Goal: Task Accomplishment & Management: Use online tool/utility

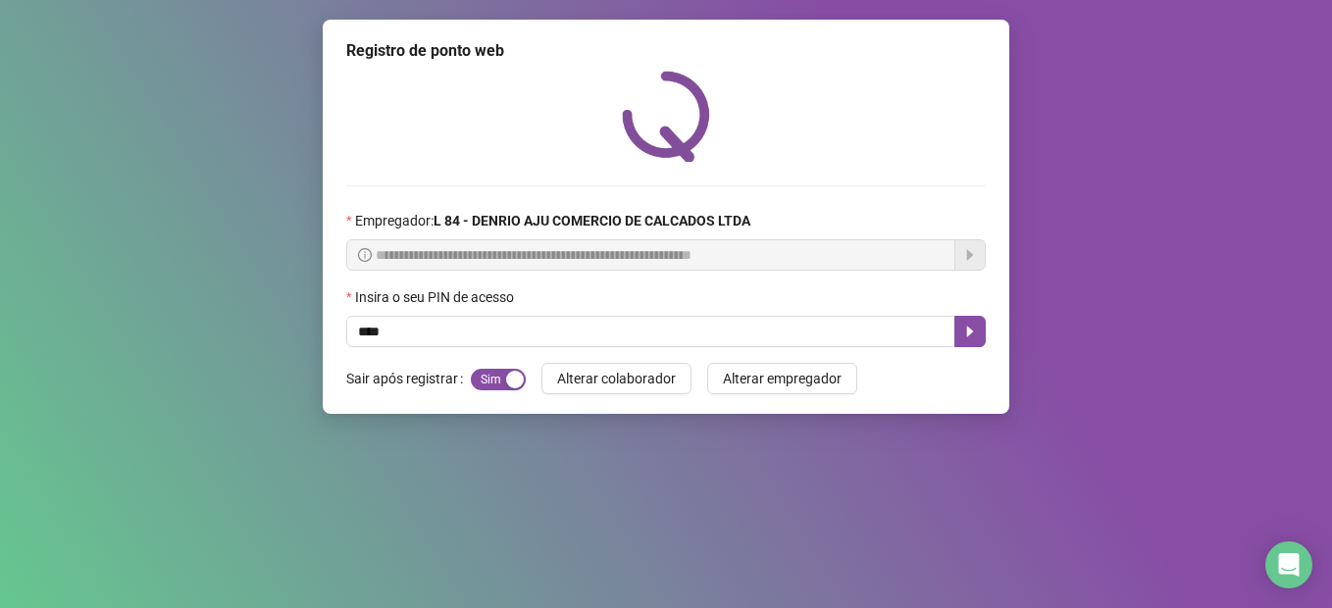
type input "*****"
click at [973, 328] on icon "caret-right" at bounding box center [970, 332] width 16 height 16
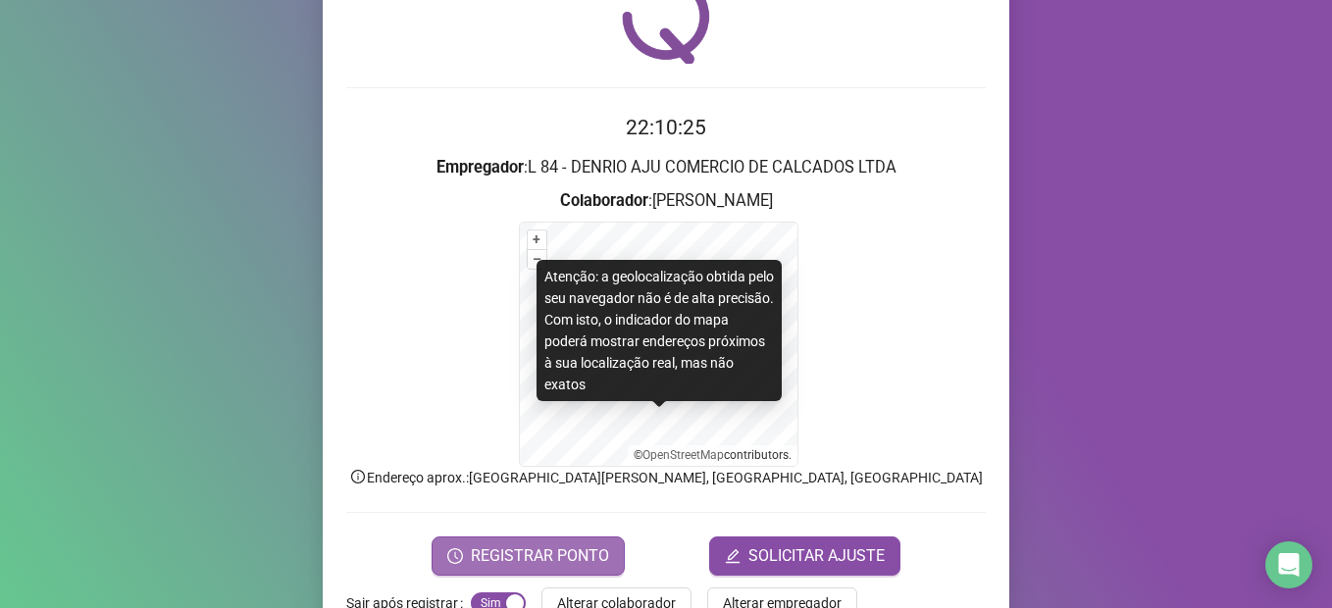
scroll to position [152, 0]
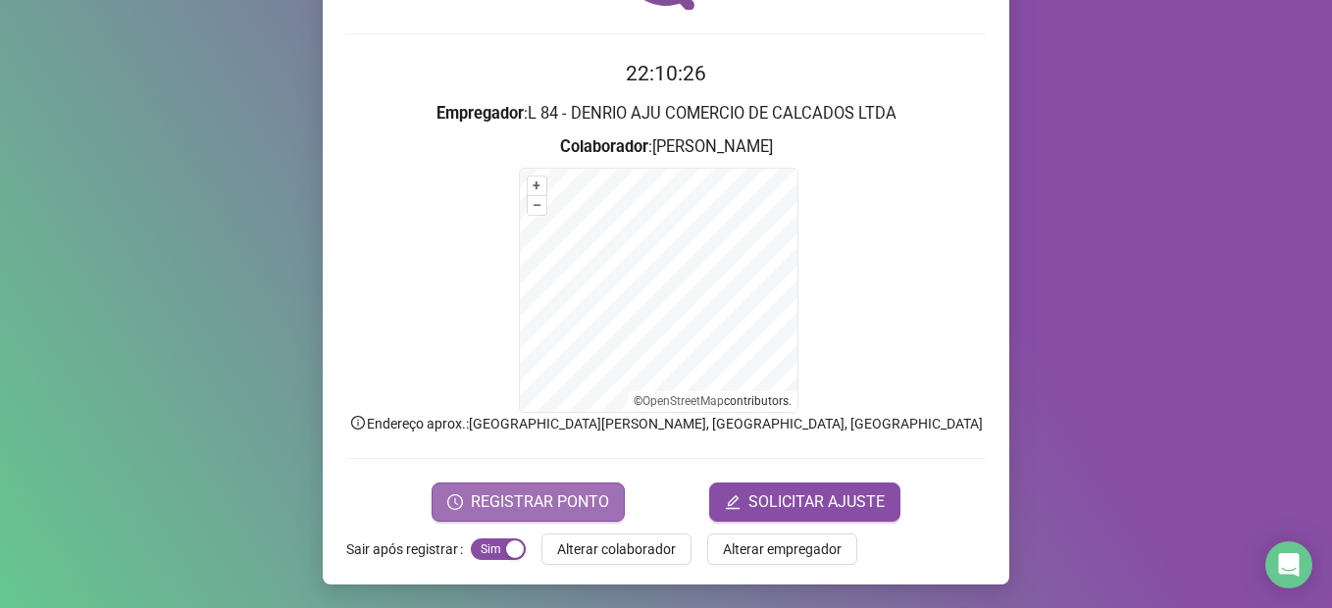
click at [464, 500] on button "REGISTRAR PONTO" at bounding box center [528, 502] width 193 height 39
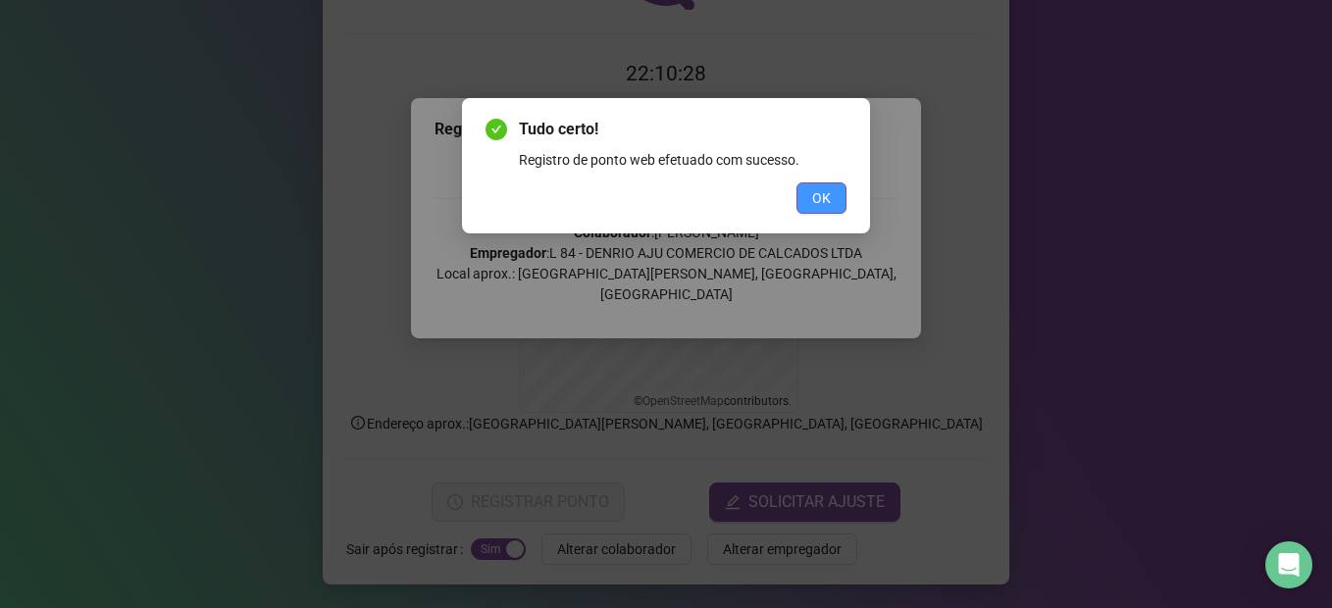
click at [809, 207] on button "OK" at bounding box center [821, 197] width 50 height 31
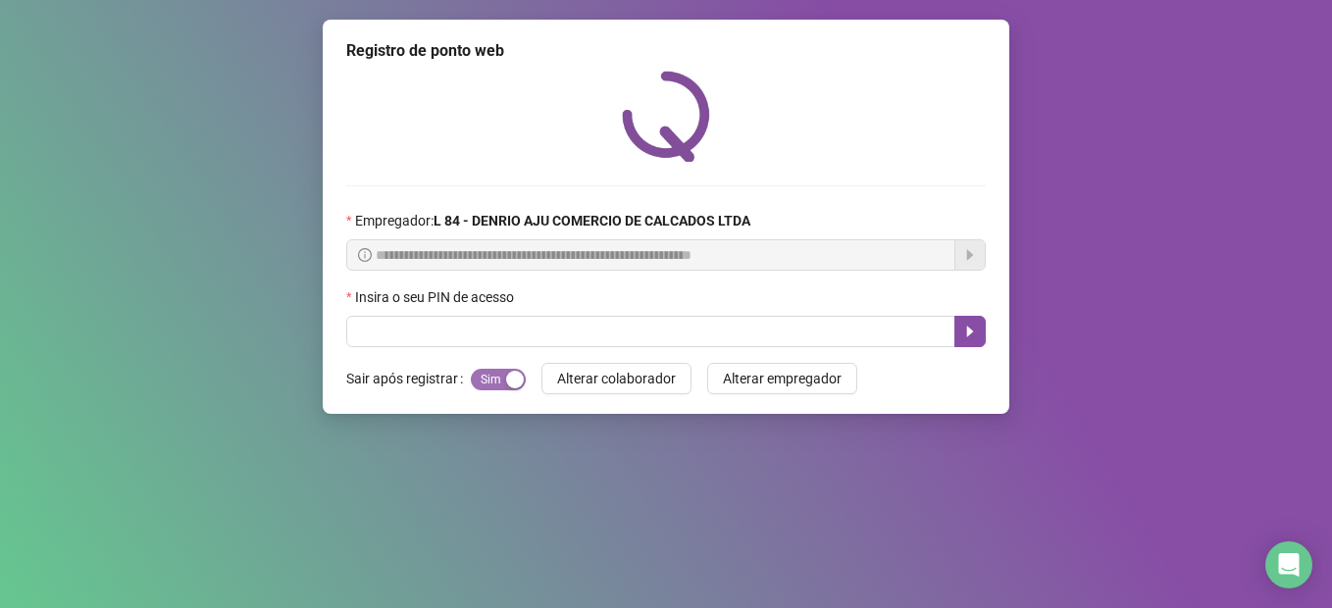
click at [513, 374] on div "button" at bounding box center [515, 380] width 18 height 18
click at [490, 376] on button "Sim Não" at bounding box center [498, 380] width 55 height 22
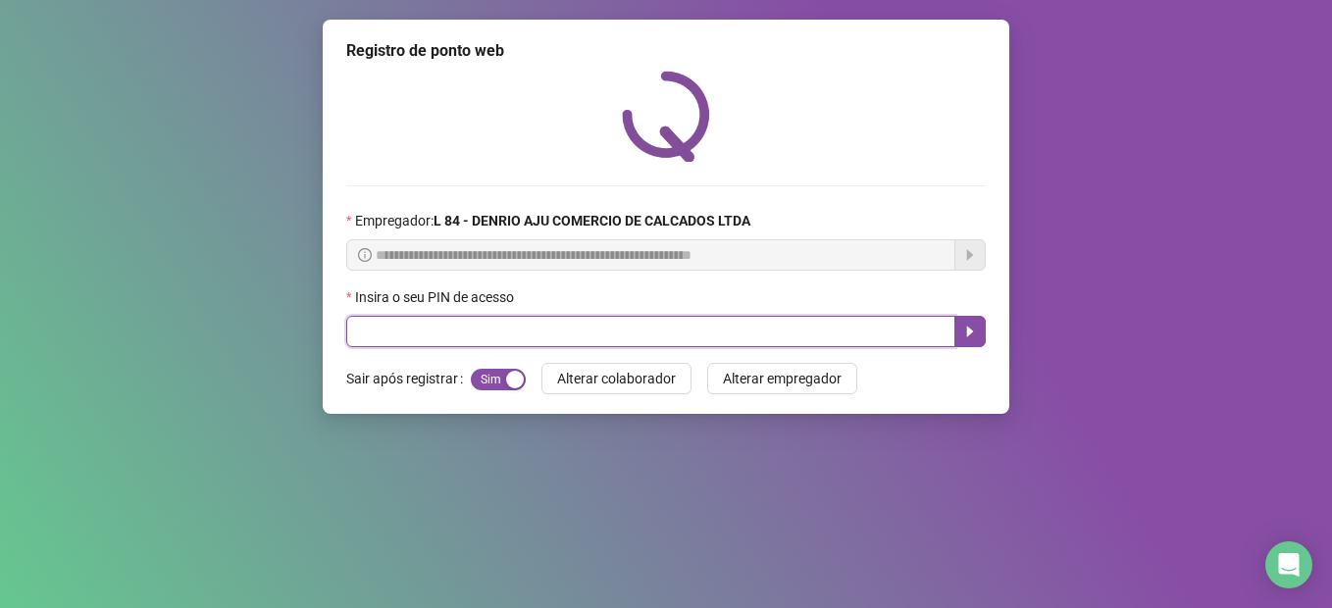
click at [509, 347] on input "text" at bounding box center [650, 331] width 609 height 31
type input "*****"
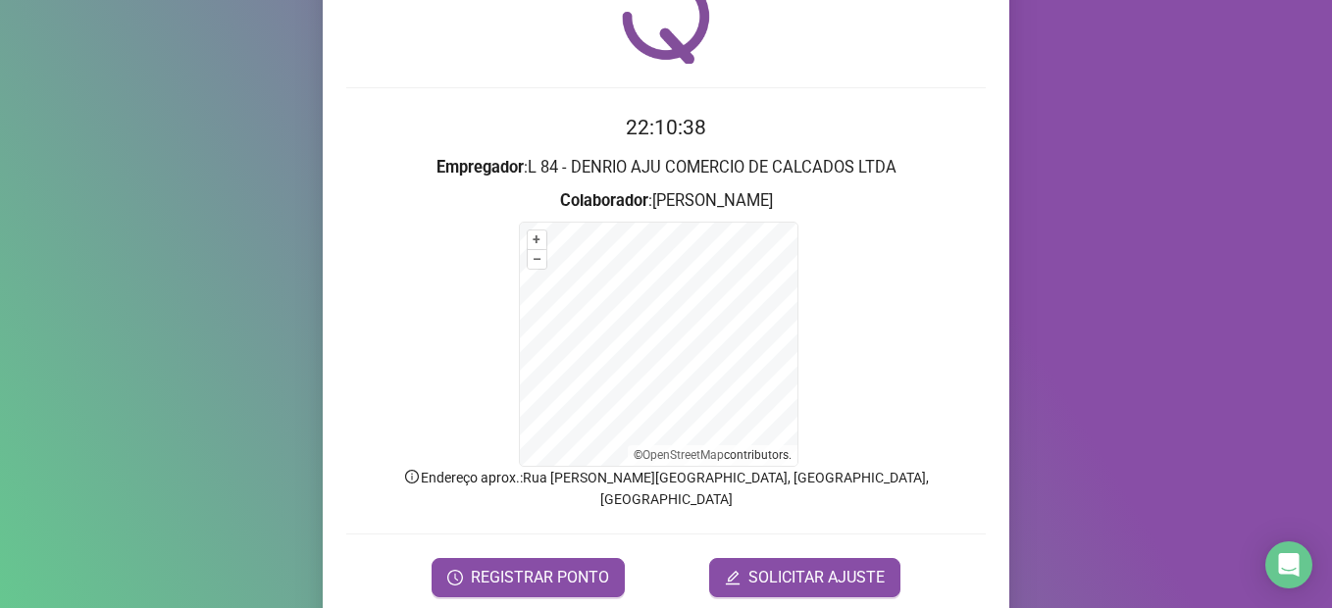
scroll to position [152, 0]
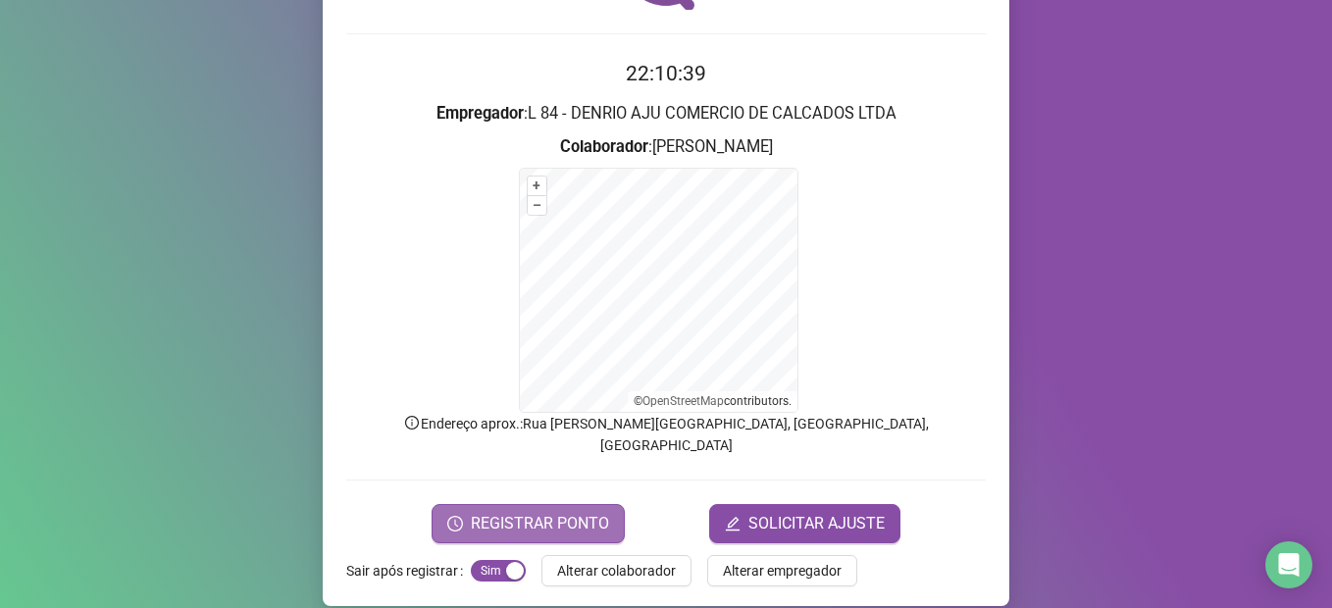
click at [547, 504] on button "REGISTRAR PONTO" at bounding box center [528, 523] width 193 height 39
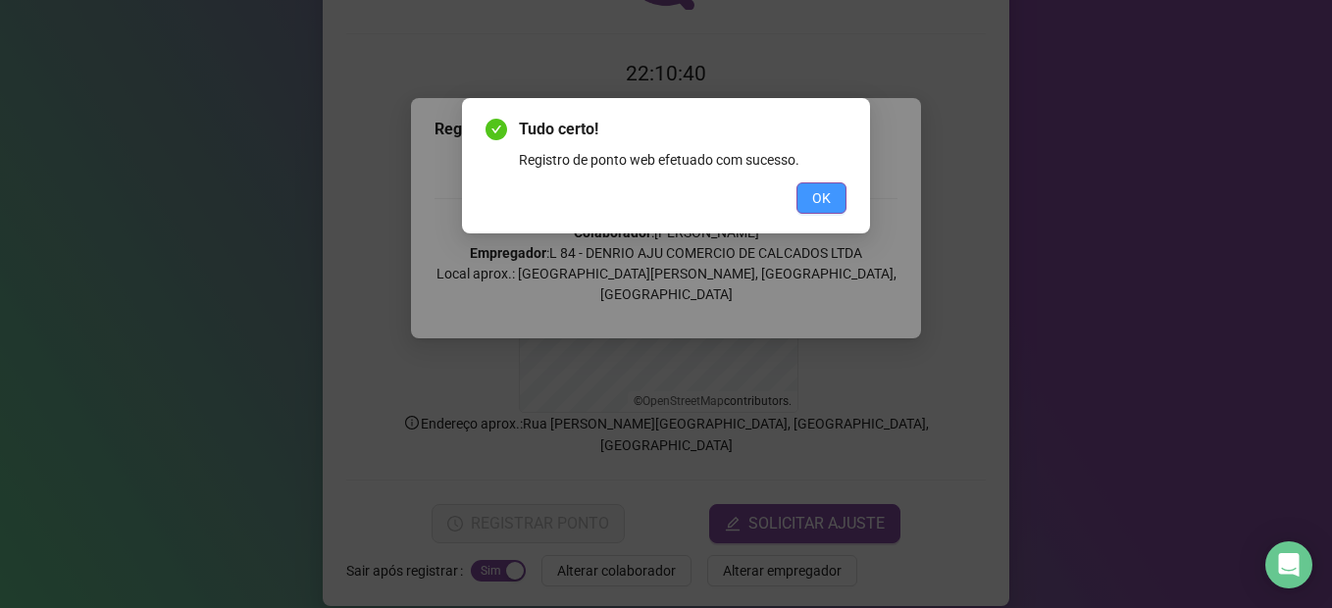
click at [817, 209] on button "OK" at bounding box center [821, 197] width 50 height 31
